Goal: Information Seeking & Learning: Find specific page/section

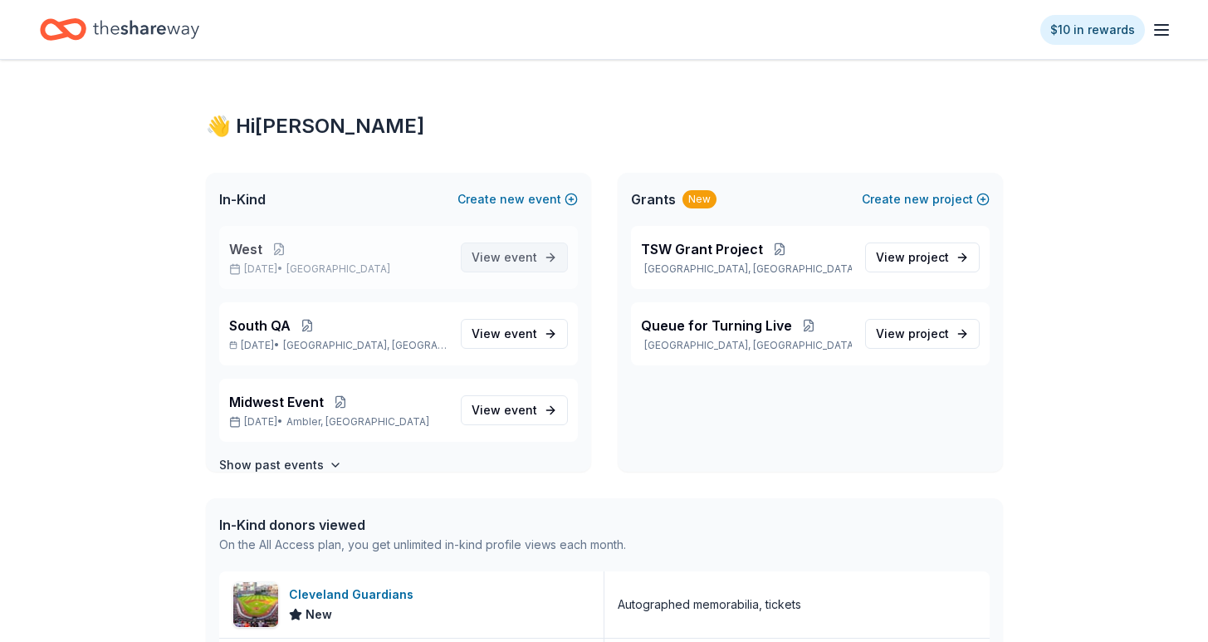
click at [483, 251] on span "View event" at bounding box center [505, 257] width 66 height 20
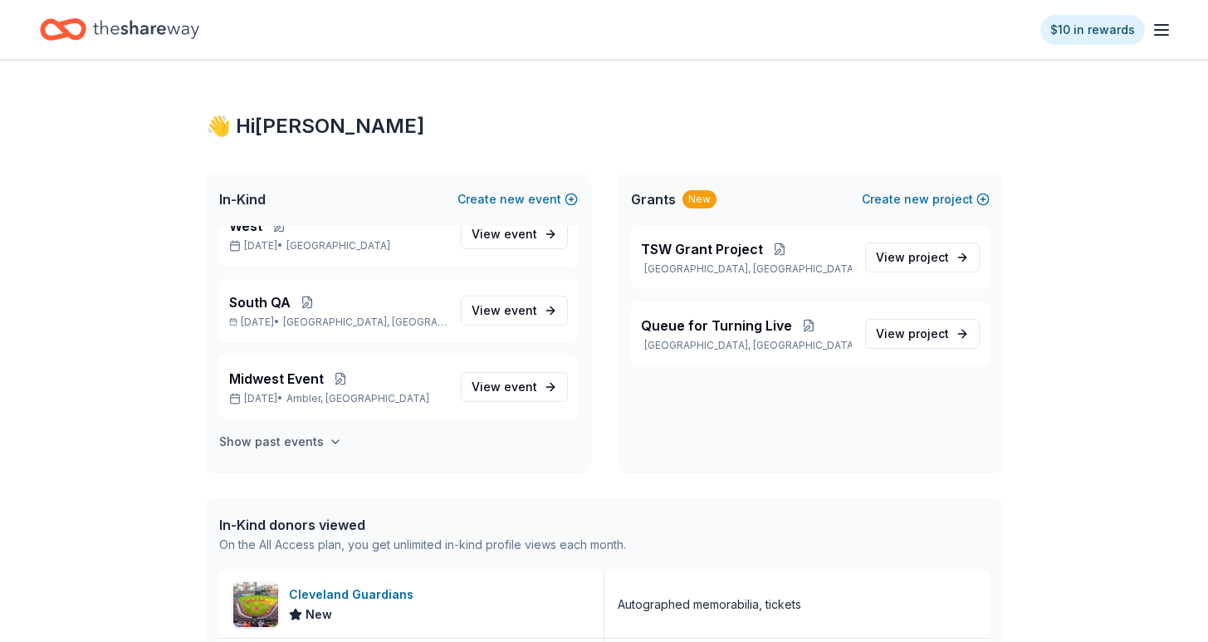
click at [284, 443] on h4 "Show past events" at bounding box center [271, 442] width 105 height 20
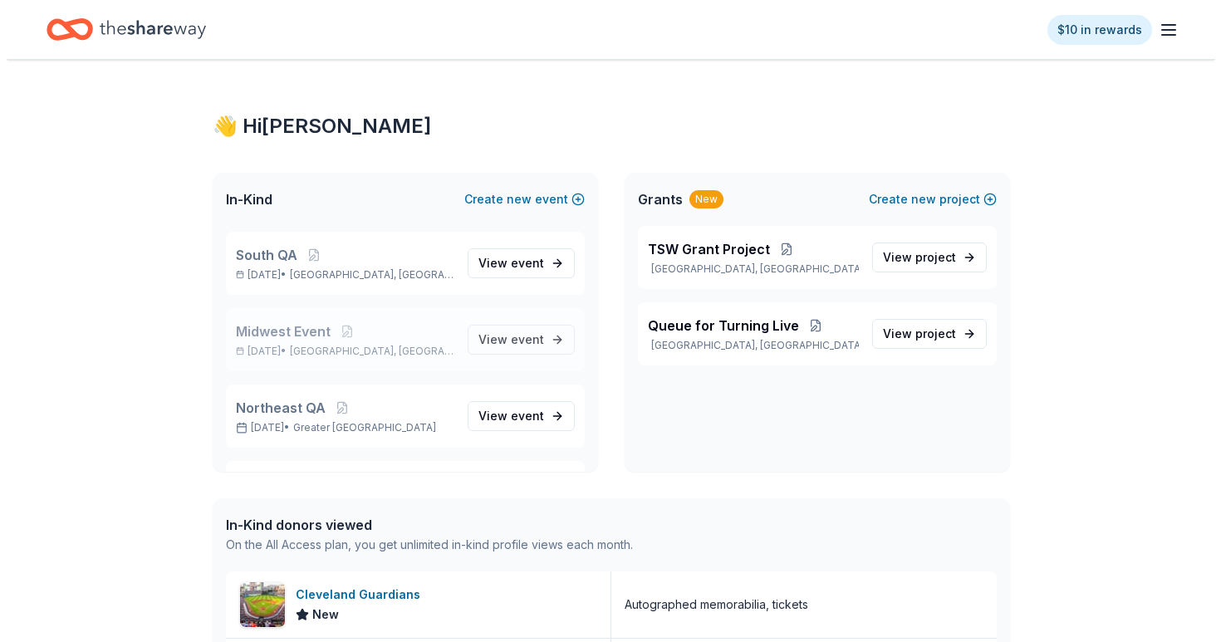
scroll to position [0, 0]
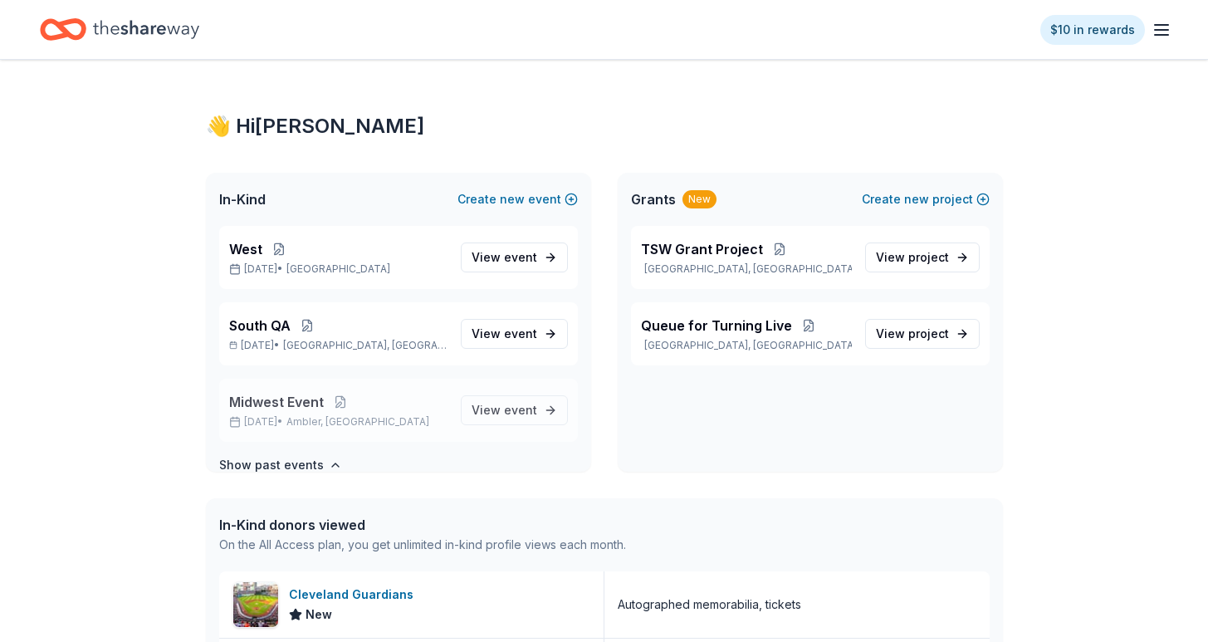
click at [297, 402] on span "Midwest Event" at bounding box center [276, 402] width 95 height 20
click at [491, 413] on span "View event" at bounding box center [505, 410] width 66 height 20
click at [489, 411] on span "View event" at bounding box center [505, 410] width 66 height 20
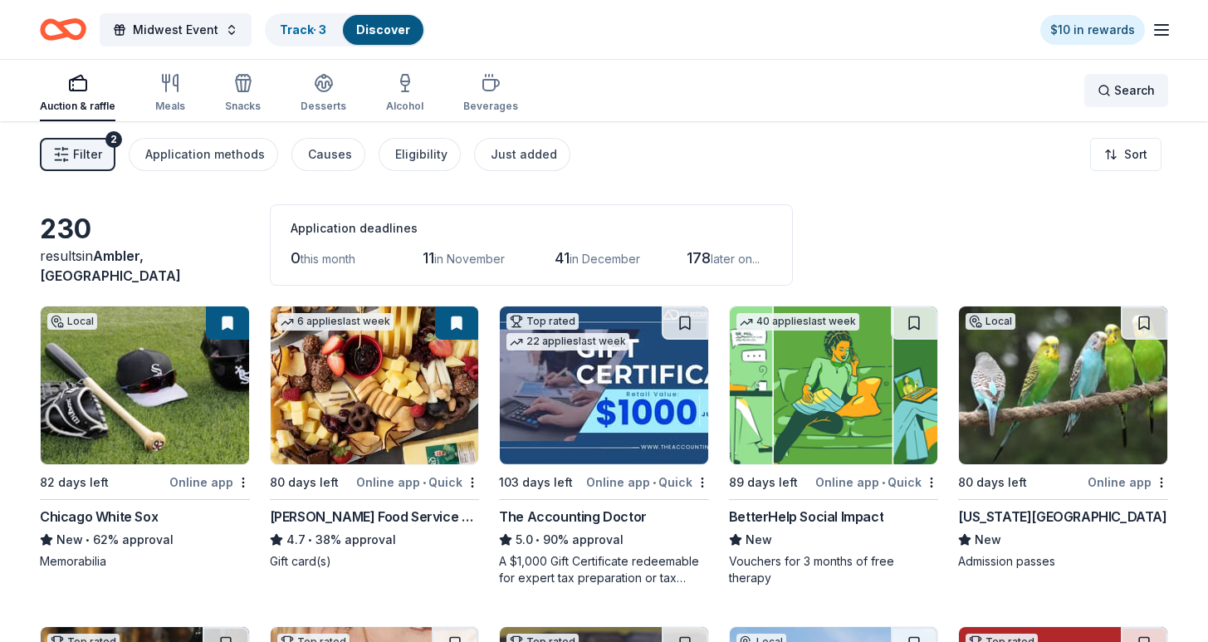
click at [1120, 95] on span "Search" at bounding box center [1135, 91] width 41 height 20
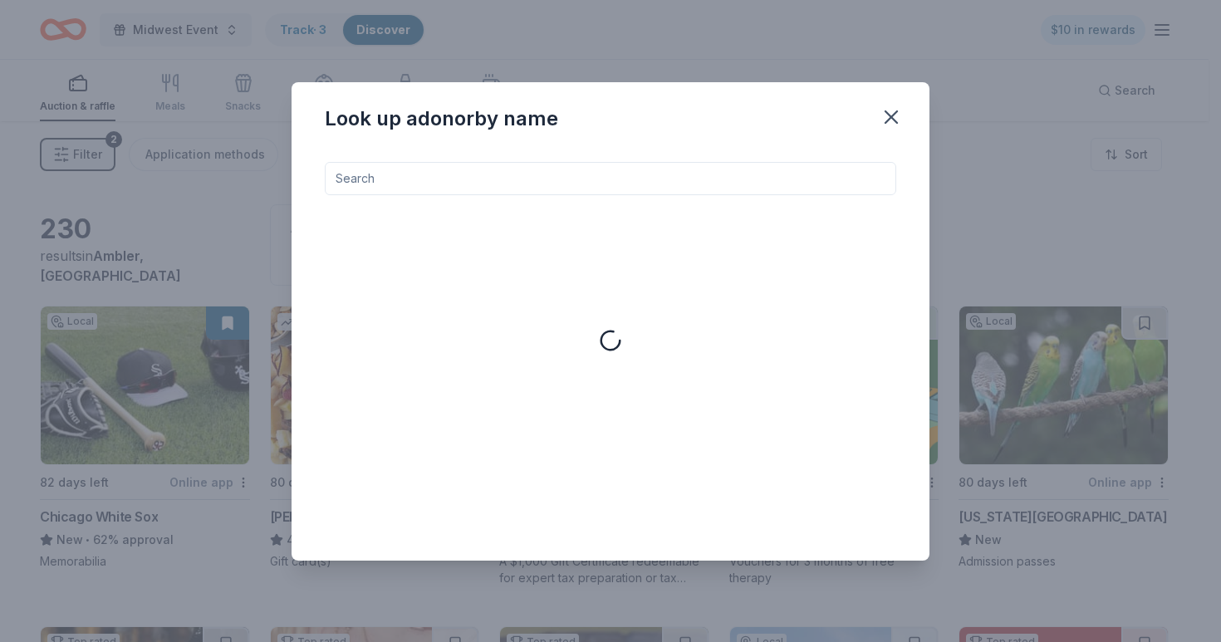
click at [578, 189] on input at bounding box center [610, 178] width 571 height 33
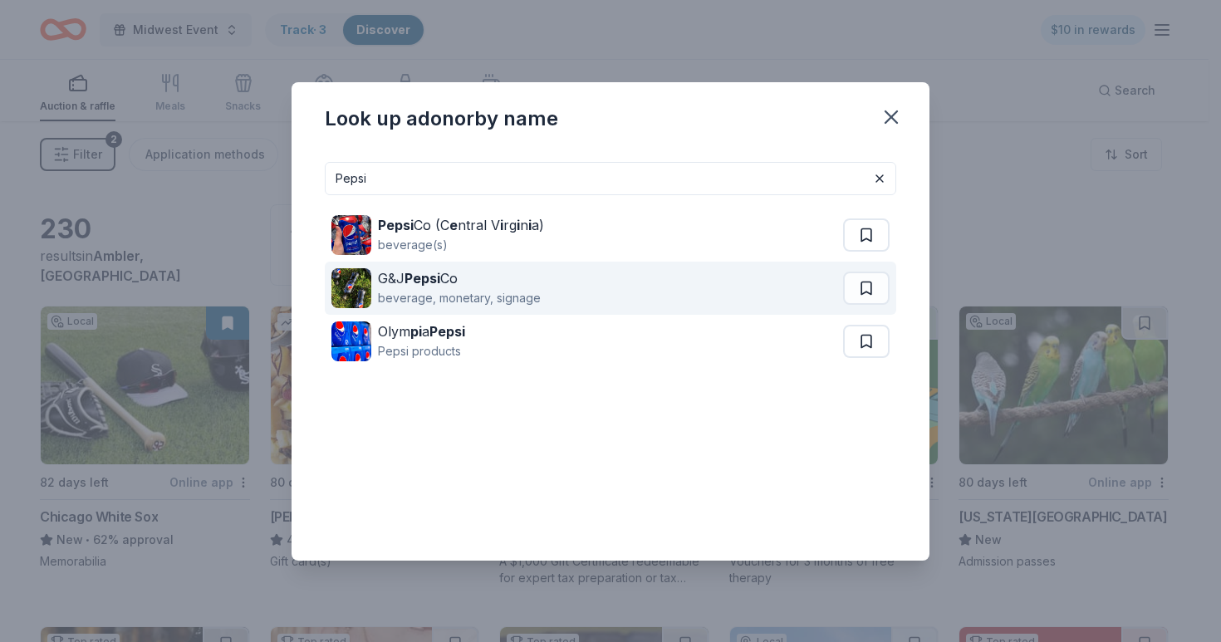
click at [476, 291] on div "beverage, monetary, signage" at bounding box center [459, 298] width 163 height 20
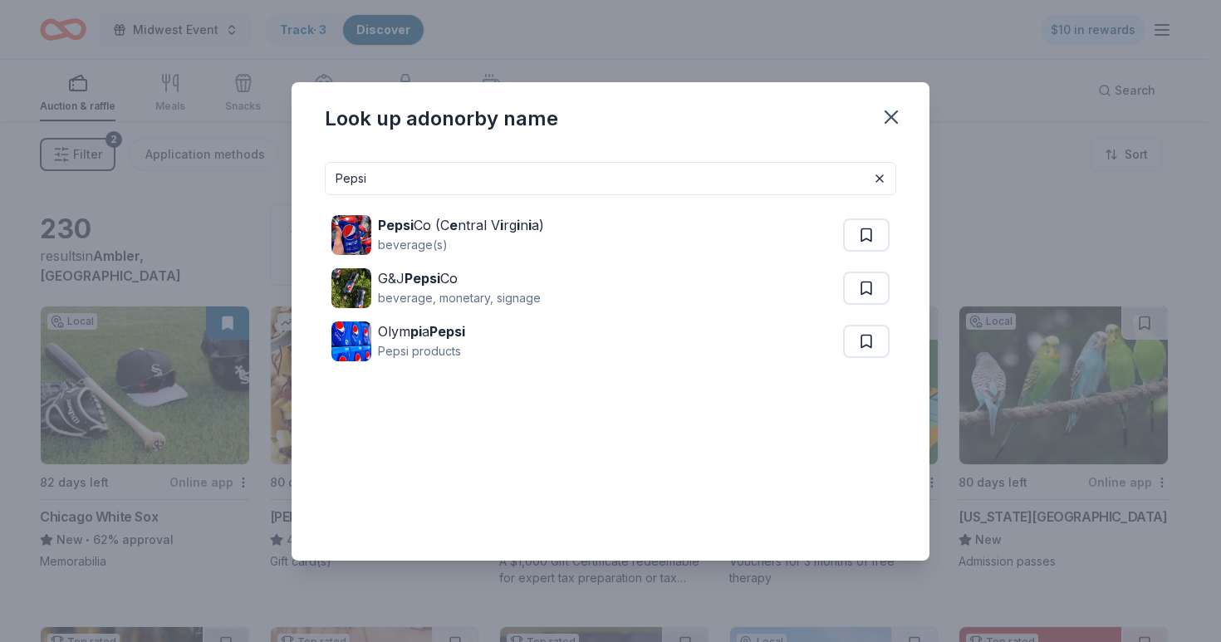
click at [612, 422] on div "Pepsi Pepsi Co (C e ntral V i rg i n i a) beverage(s) G&J Pepsi Co beverage, mo…" at bounding box center [610, 348] width 571 height 372
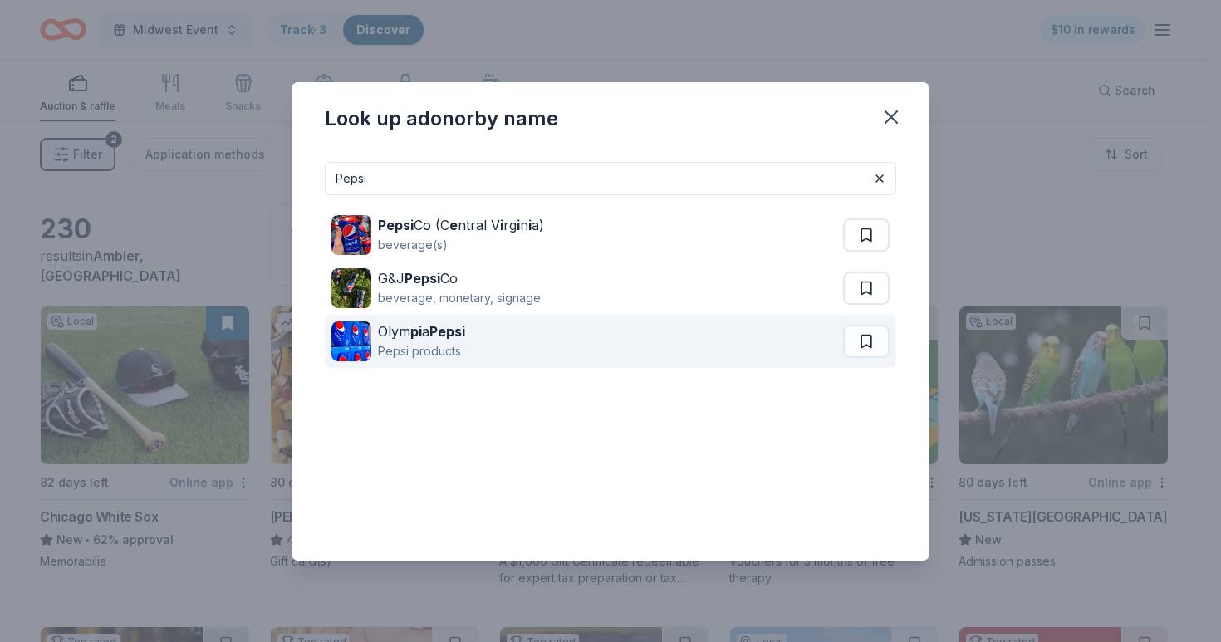
click at [422, 337] on div "Olym pi a Pepsi" at bounding box center [421, 331] width 87 height 20
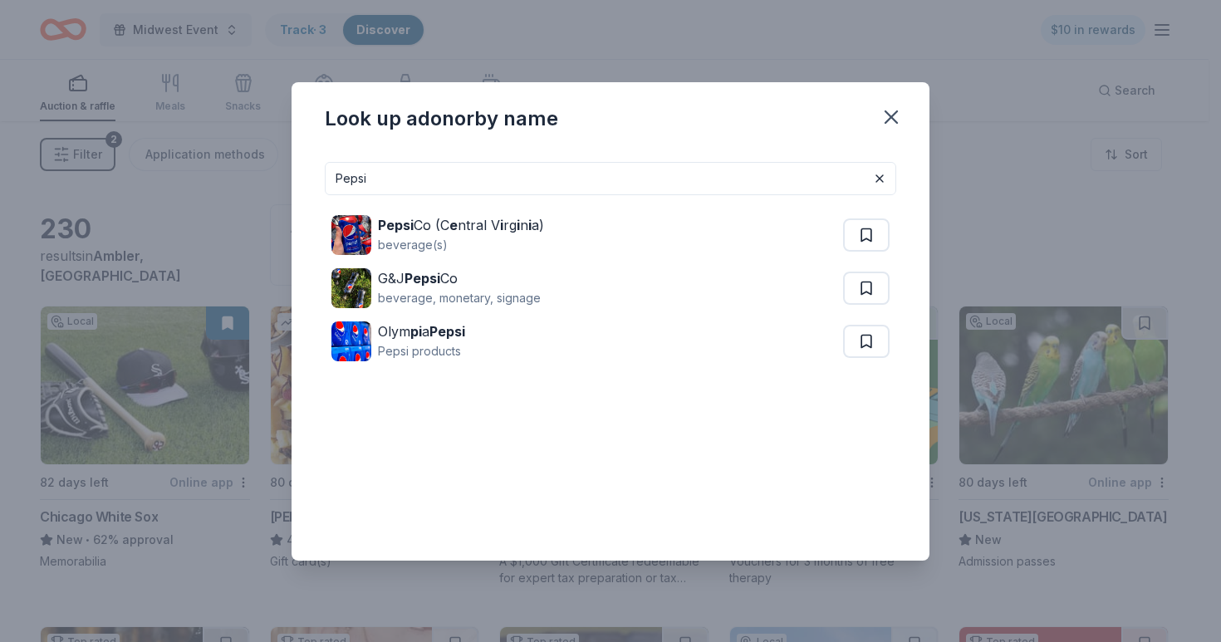
click at [749, 174] on input "Pepsi" at bounding box center [610, 178] width 571 height 33
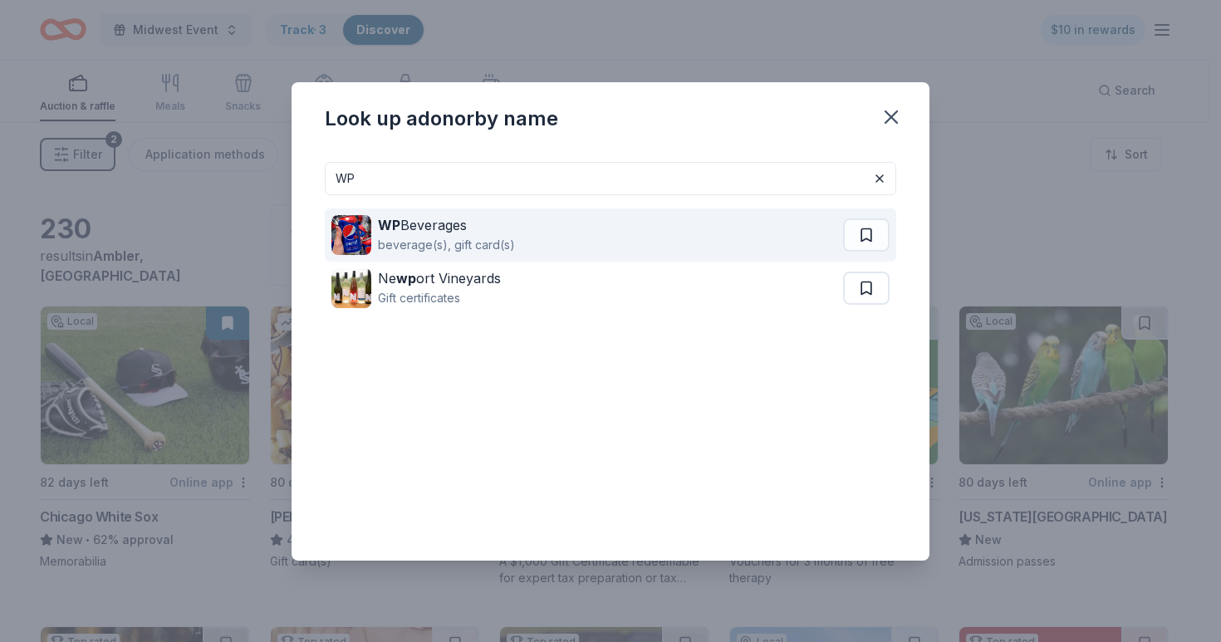
type input "WP"
click at [596, 240] on div "WP Beverages beverage(s), gift card(s)" at bounding box center [587, 234] width 512 height 53
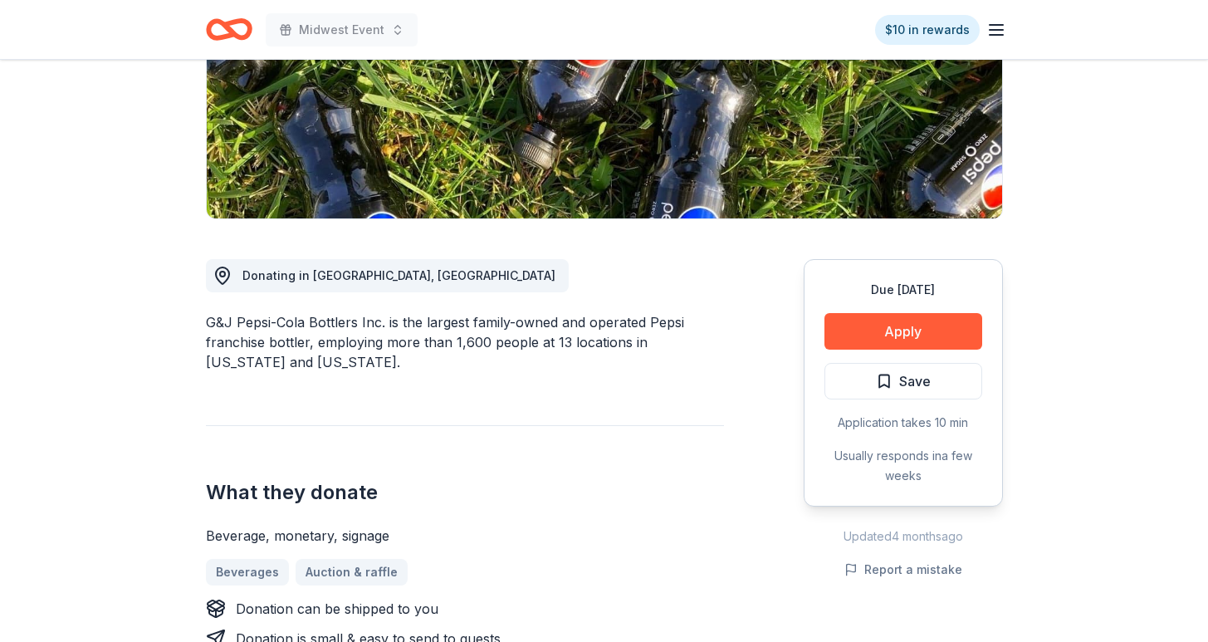
scroll to position [274, 0]
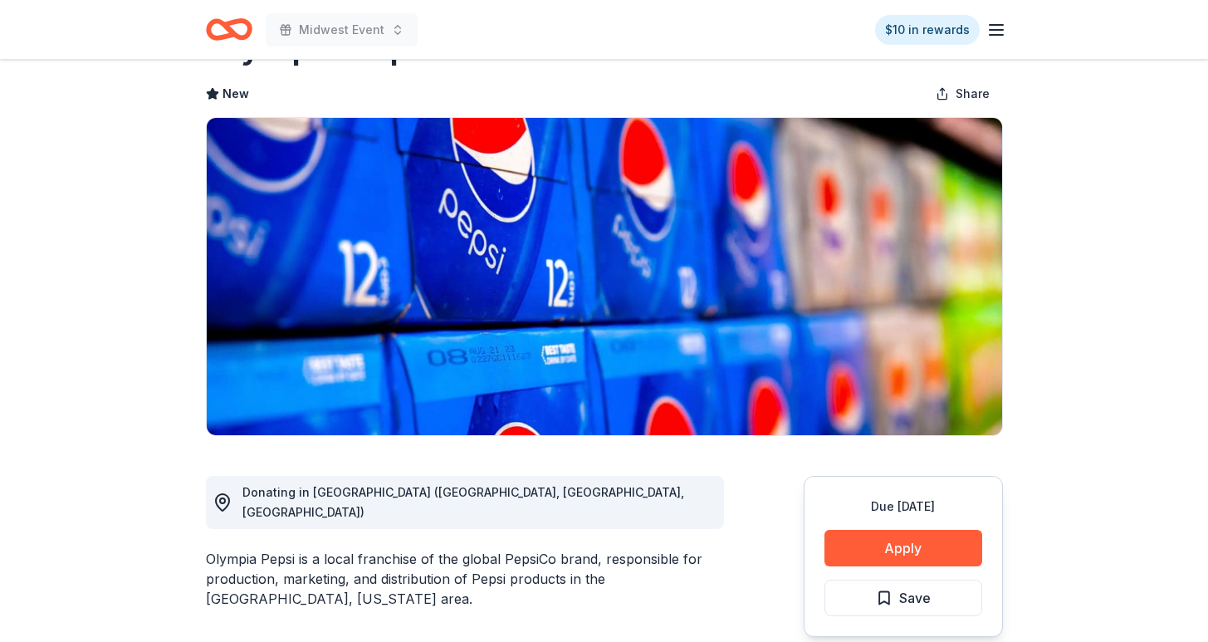
scroll to position [76, 0]
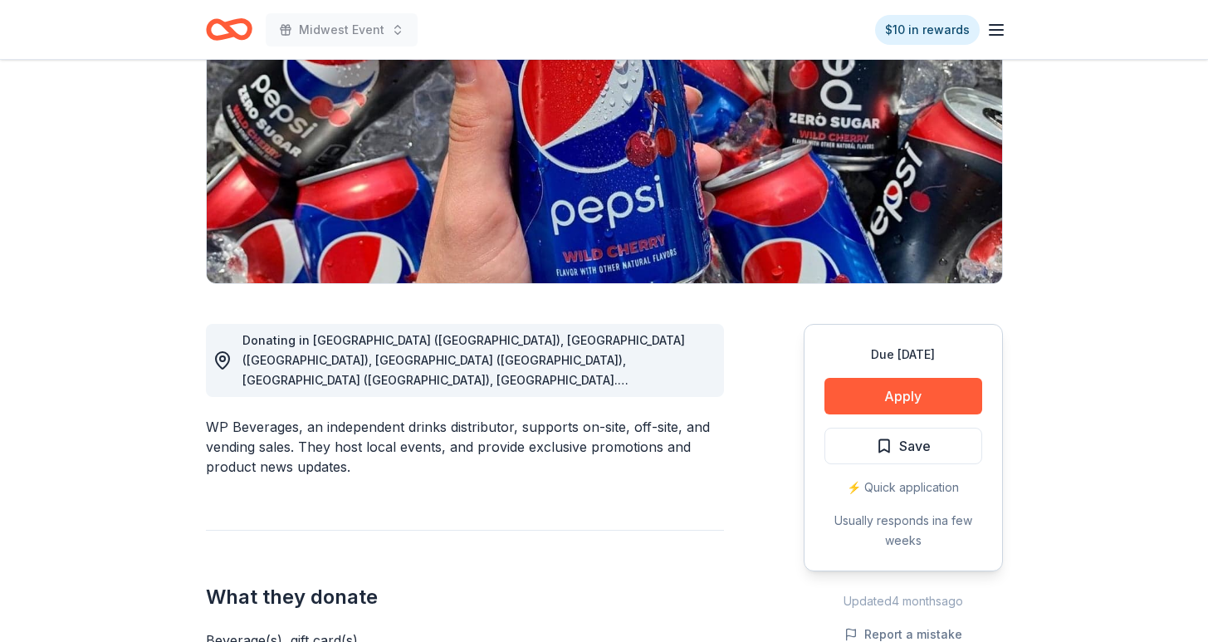
scroll to position [223, 0]
